Goal: Find specific page/section: Find specific page/section

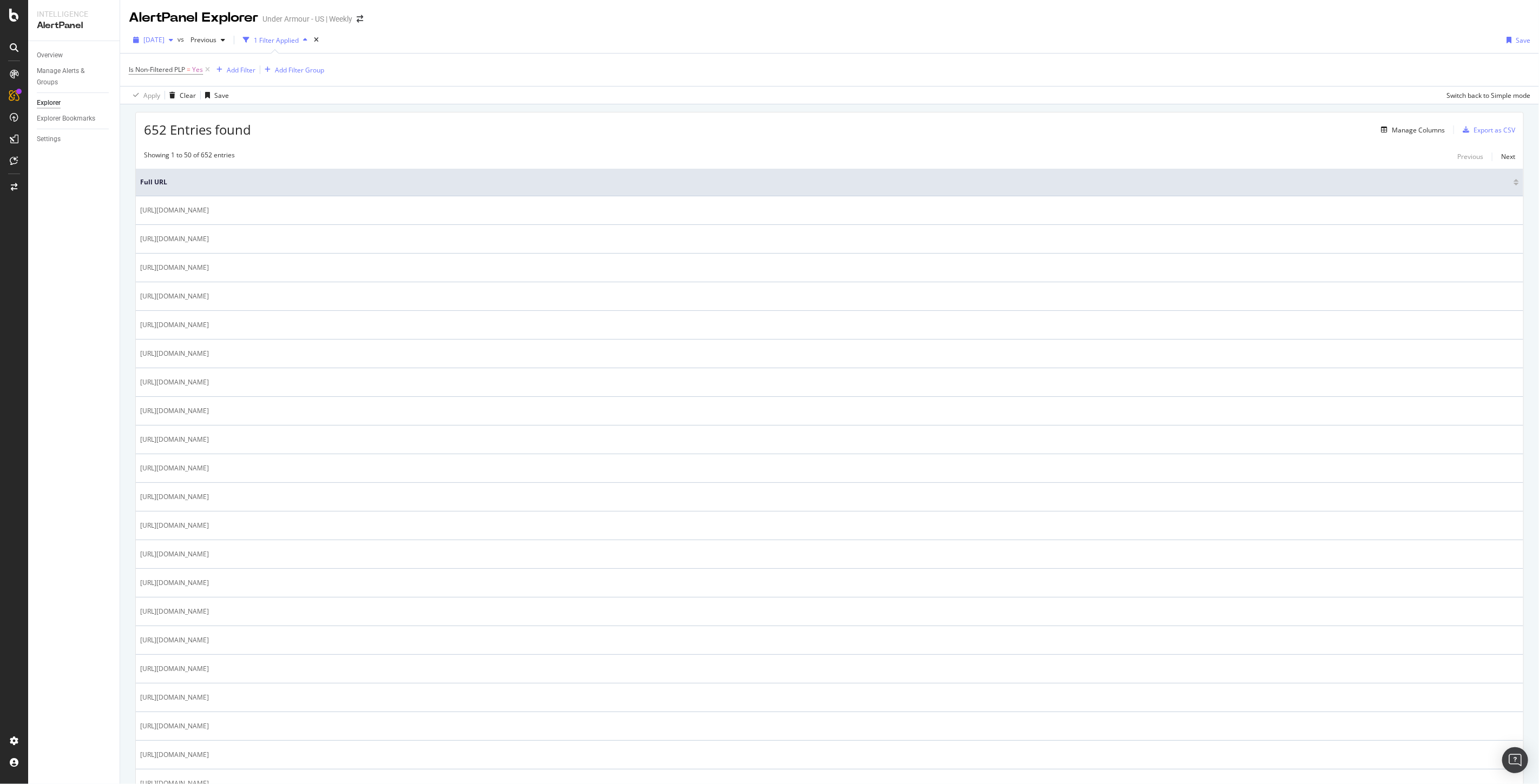
drag, startPoint x: 0, startPoint y: 0, endPoint x: 171, endPoint y: 45, distance: 176.8
click at [171, 45] on div "[DATE]" at bounding box center [153, 40] width 49 height 16
